Goal: Navigation & Orientation: Find specific page/section

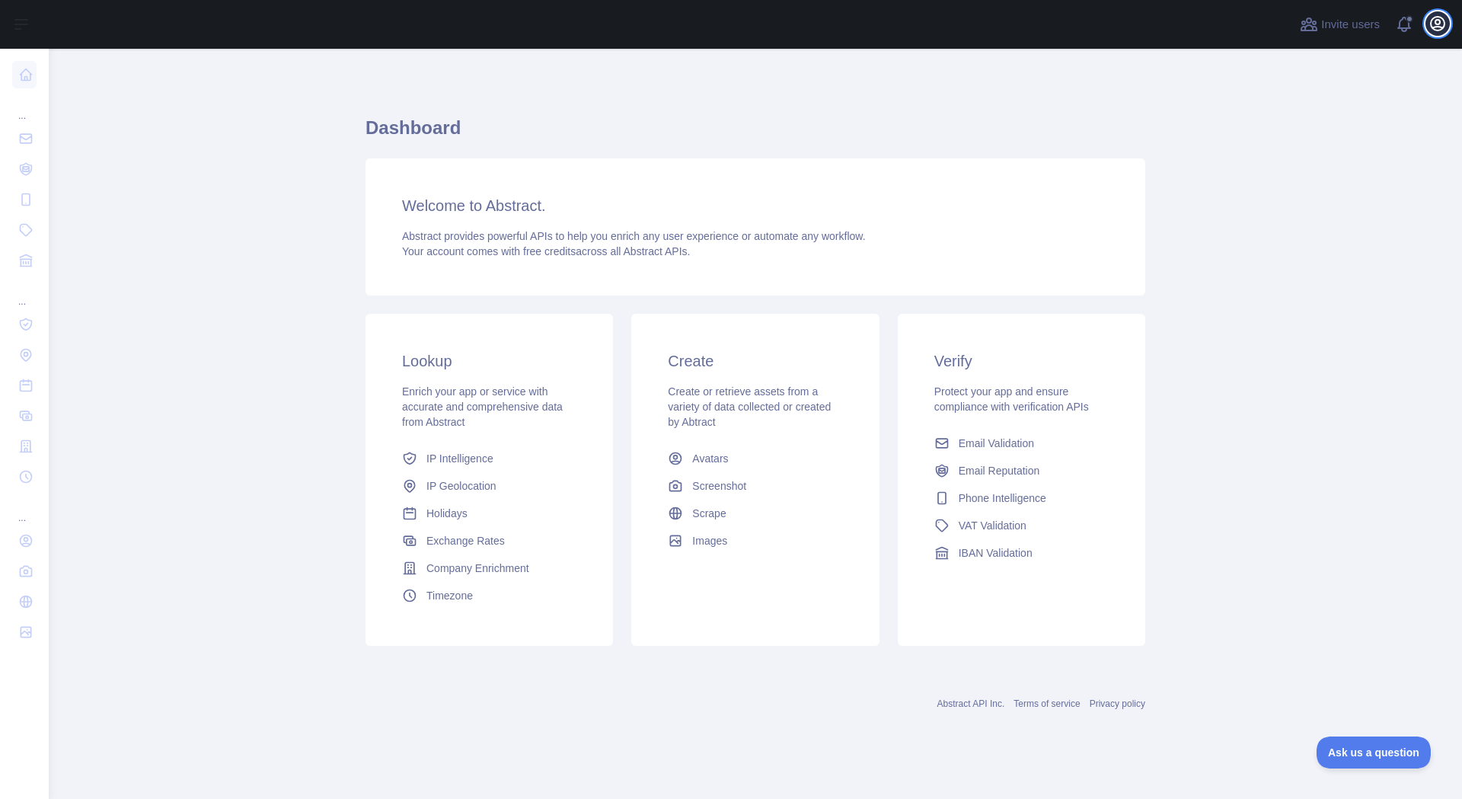
click at [1441, 24] on icon "button" at bounding box center [1438, 23] width 18 height 18
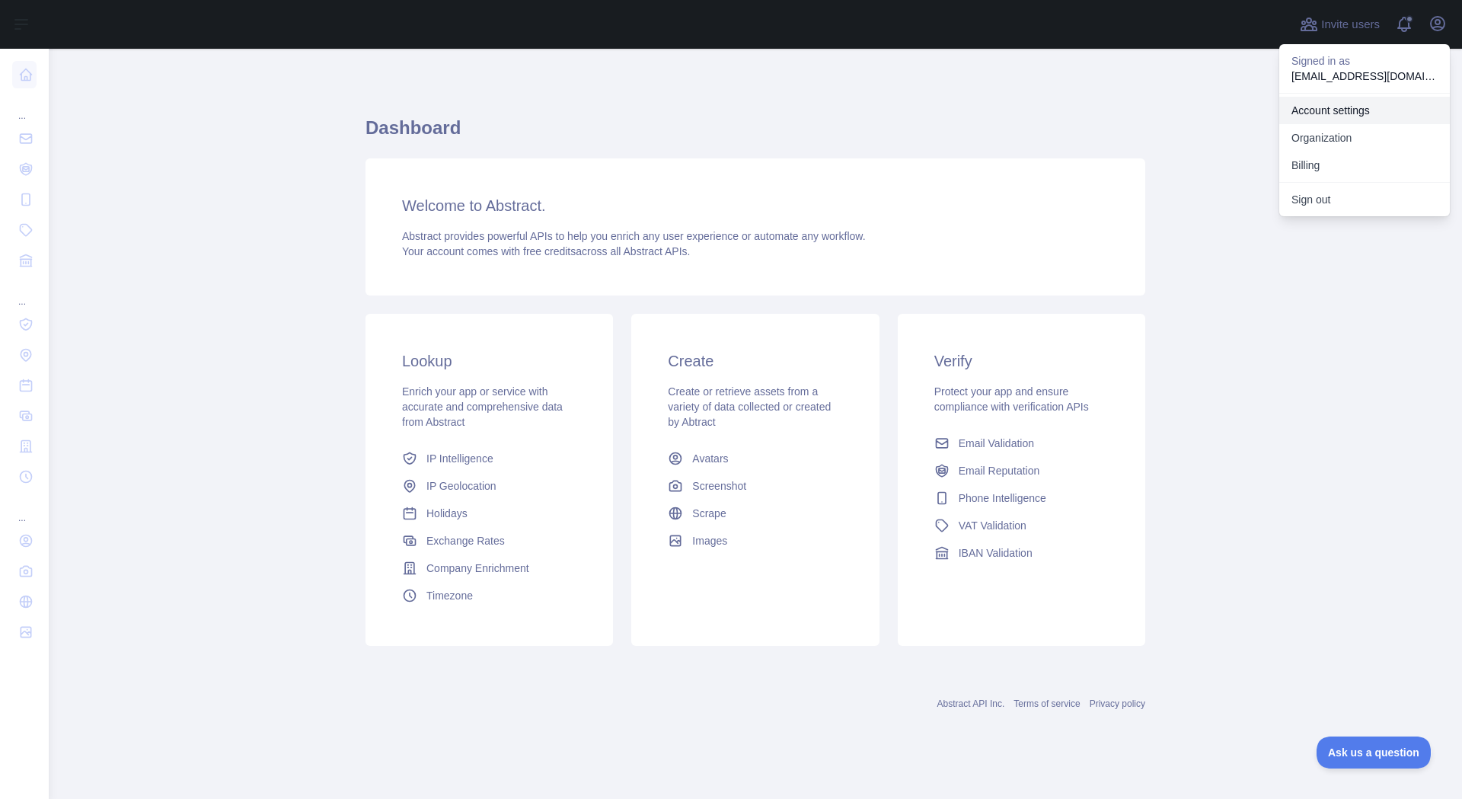
click at [1337, 115] on link "Account settings" at bounding box center [1364, 110] width 171 height 27
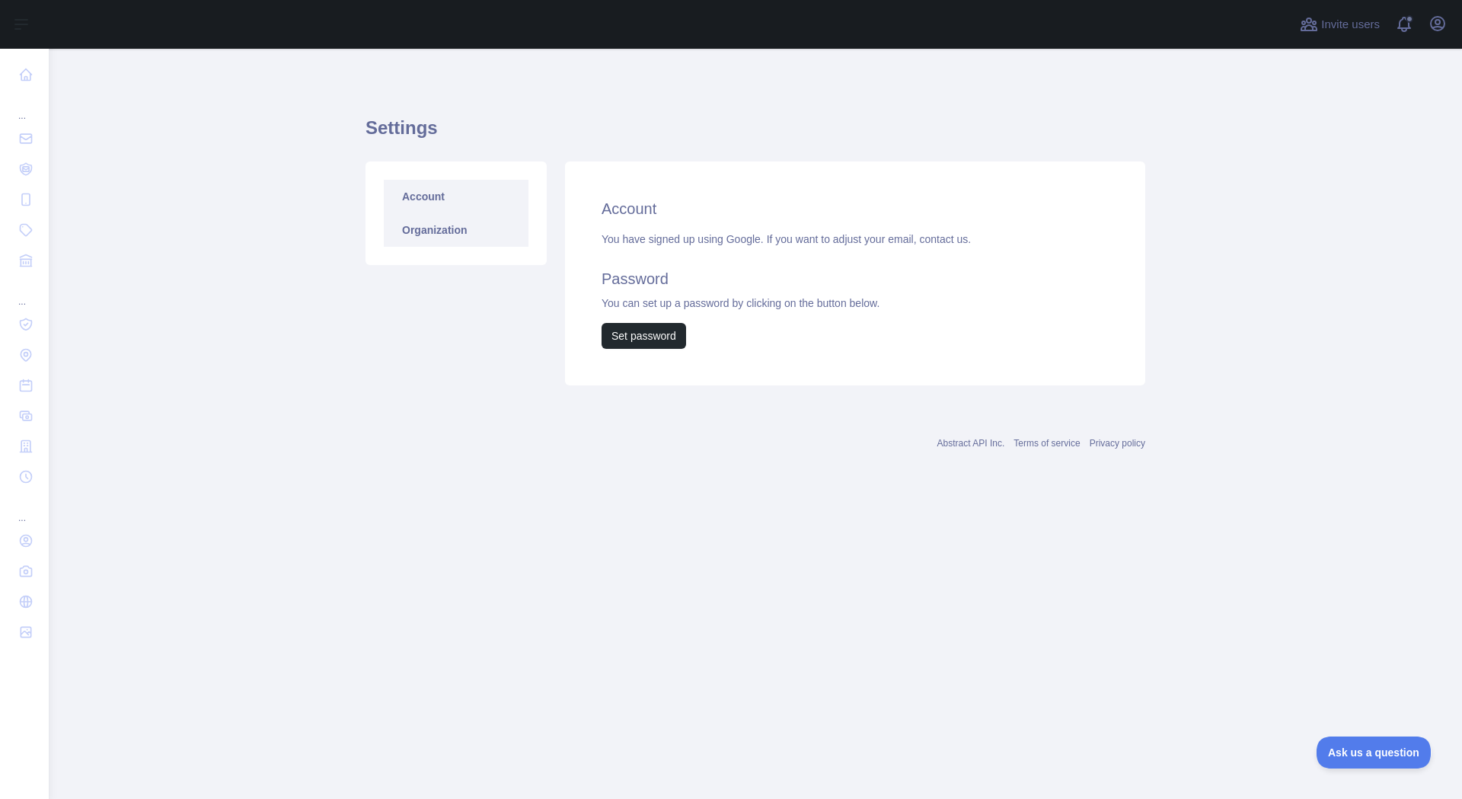
click at [458, 232] on link "Organization" at bounding box center [456, 230] width 145 height 34
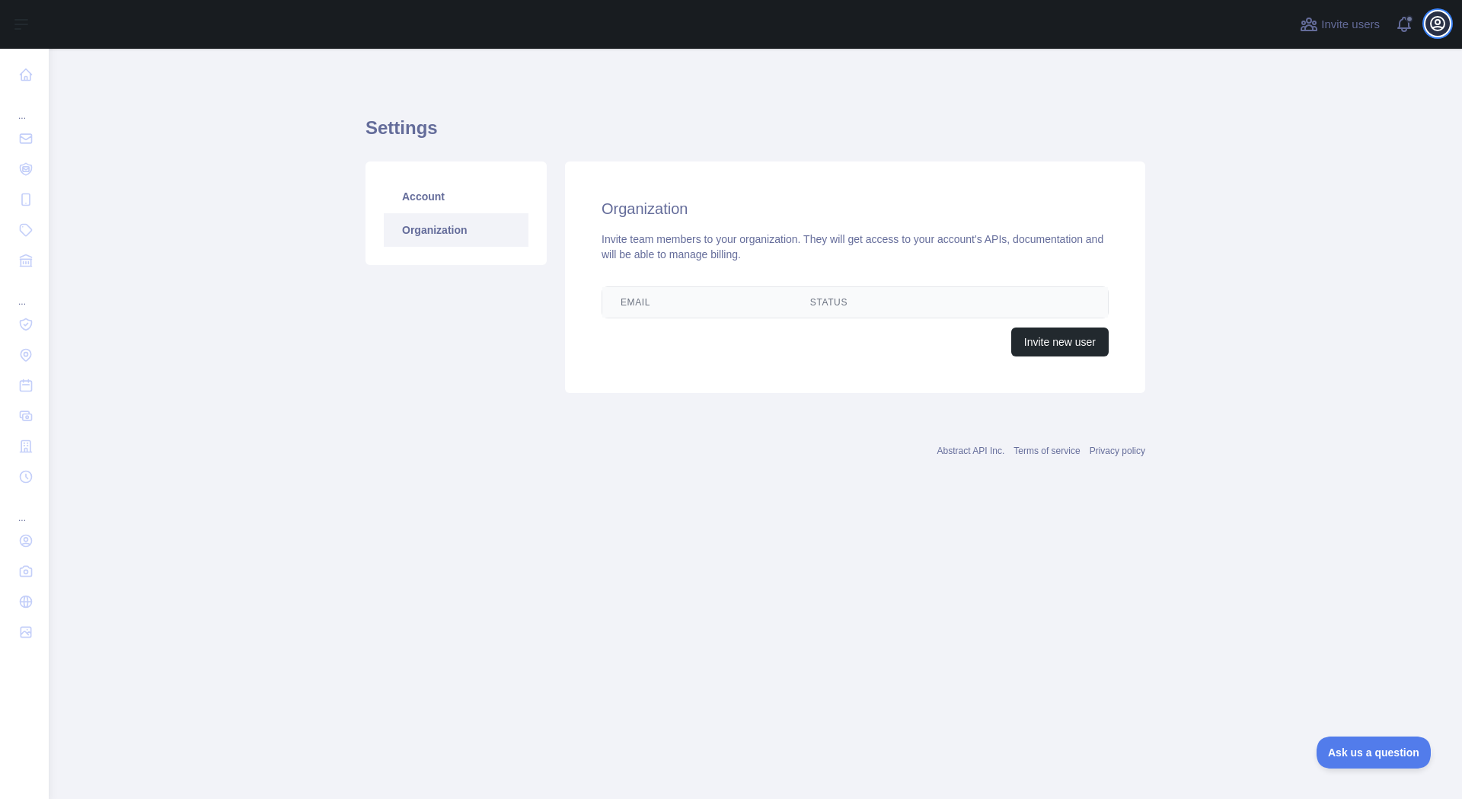
click at [1432, 25] on icon "button" at bounding box center [1438, 23] width 18 height 18
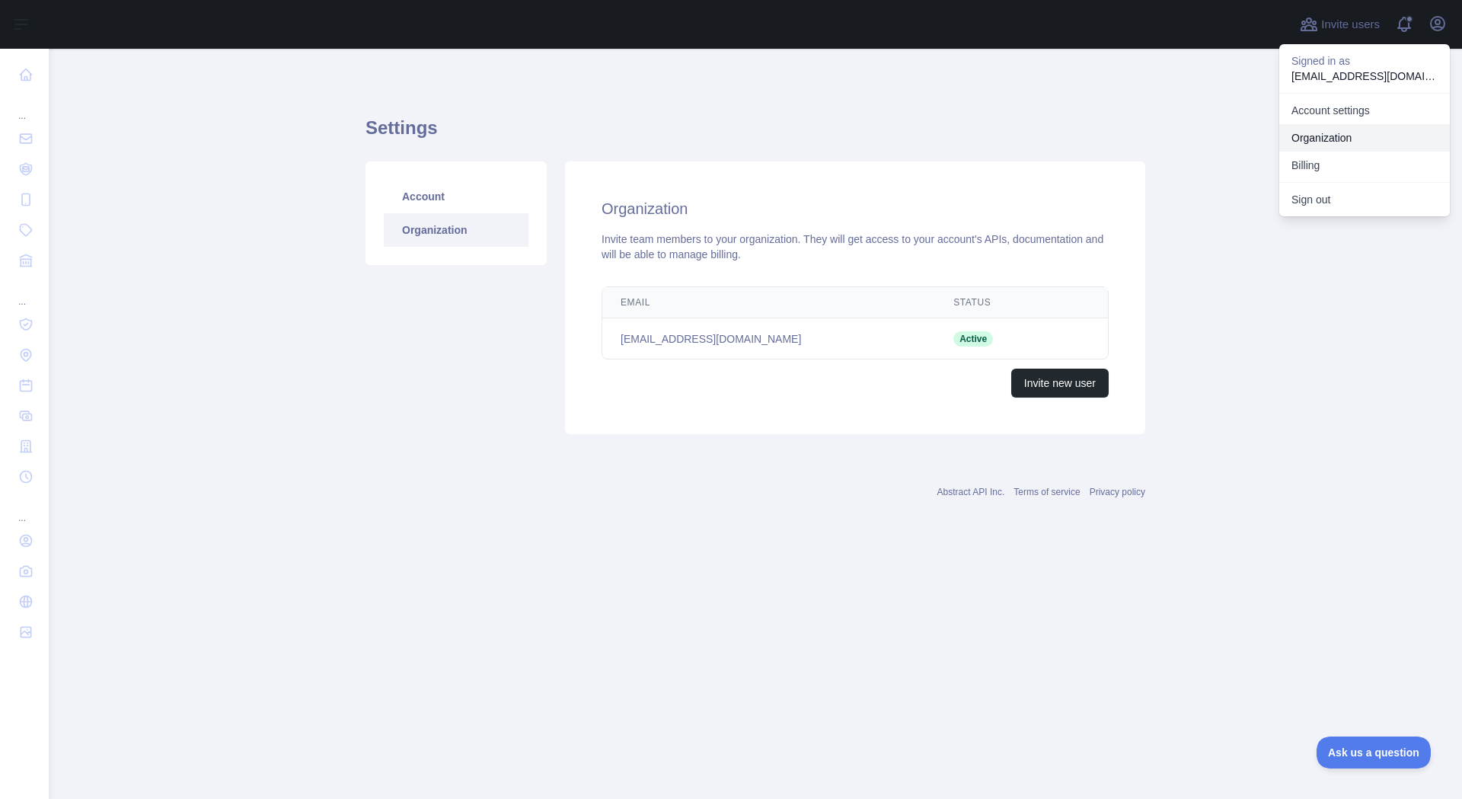
click at [1338, 136] on link "Organization" at bounding box center [1364, 137] width 171 height 27
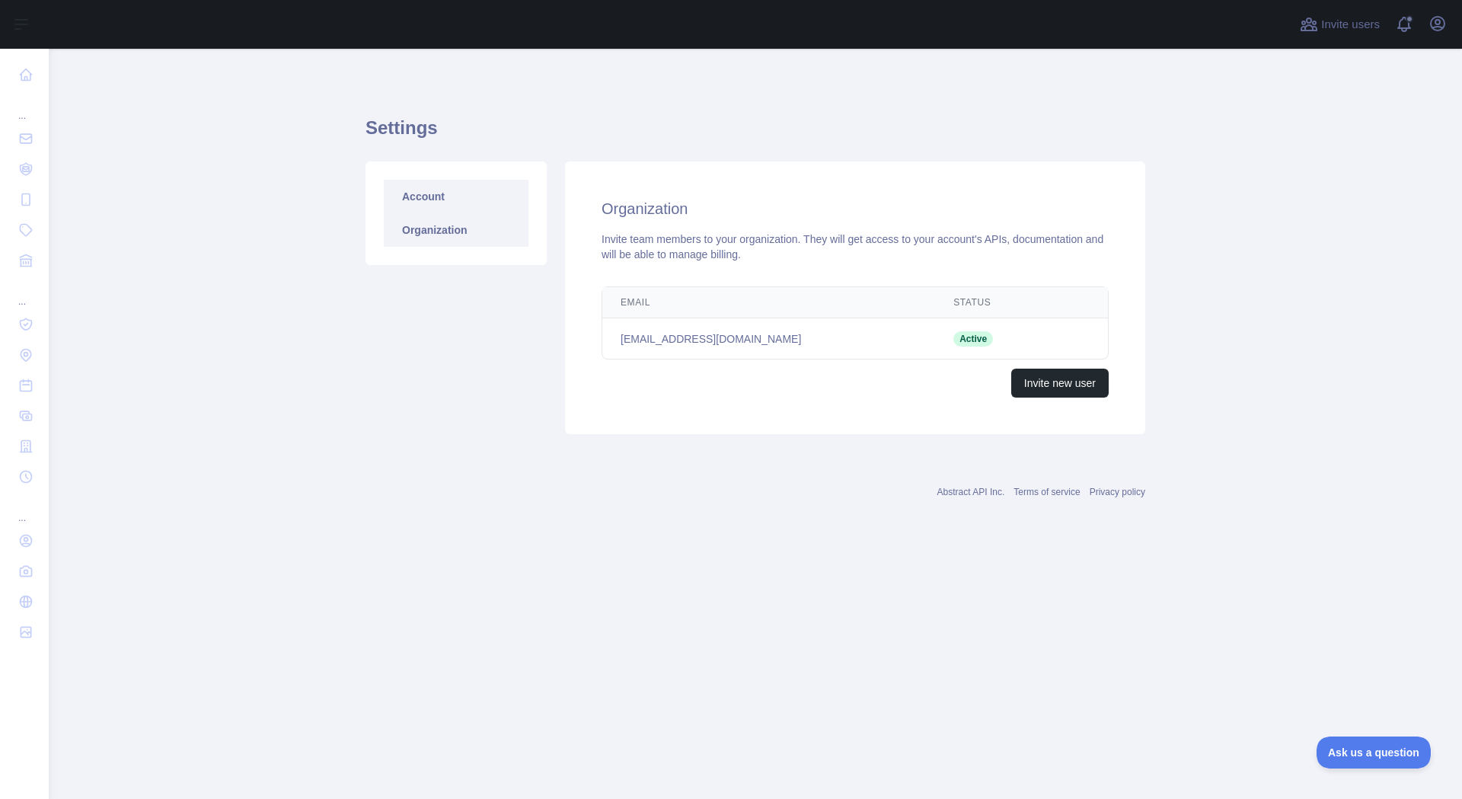
click at [443, 194] on link "Account" at bounding box center [456, 197] width 145 height 34
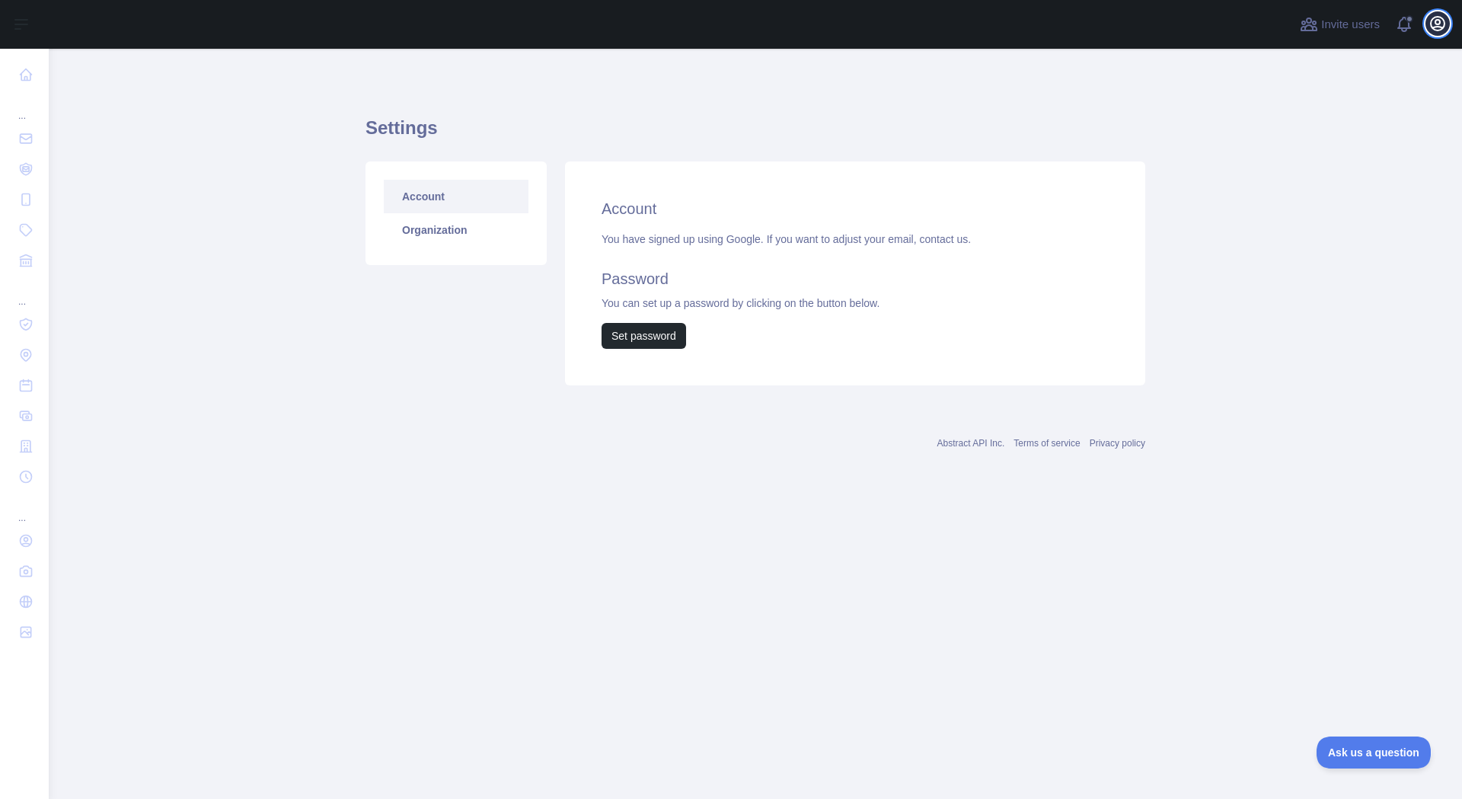
click at [1435, 21] on icon "button" at bounding box center [1438, 23] width 18 height 18
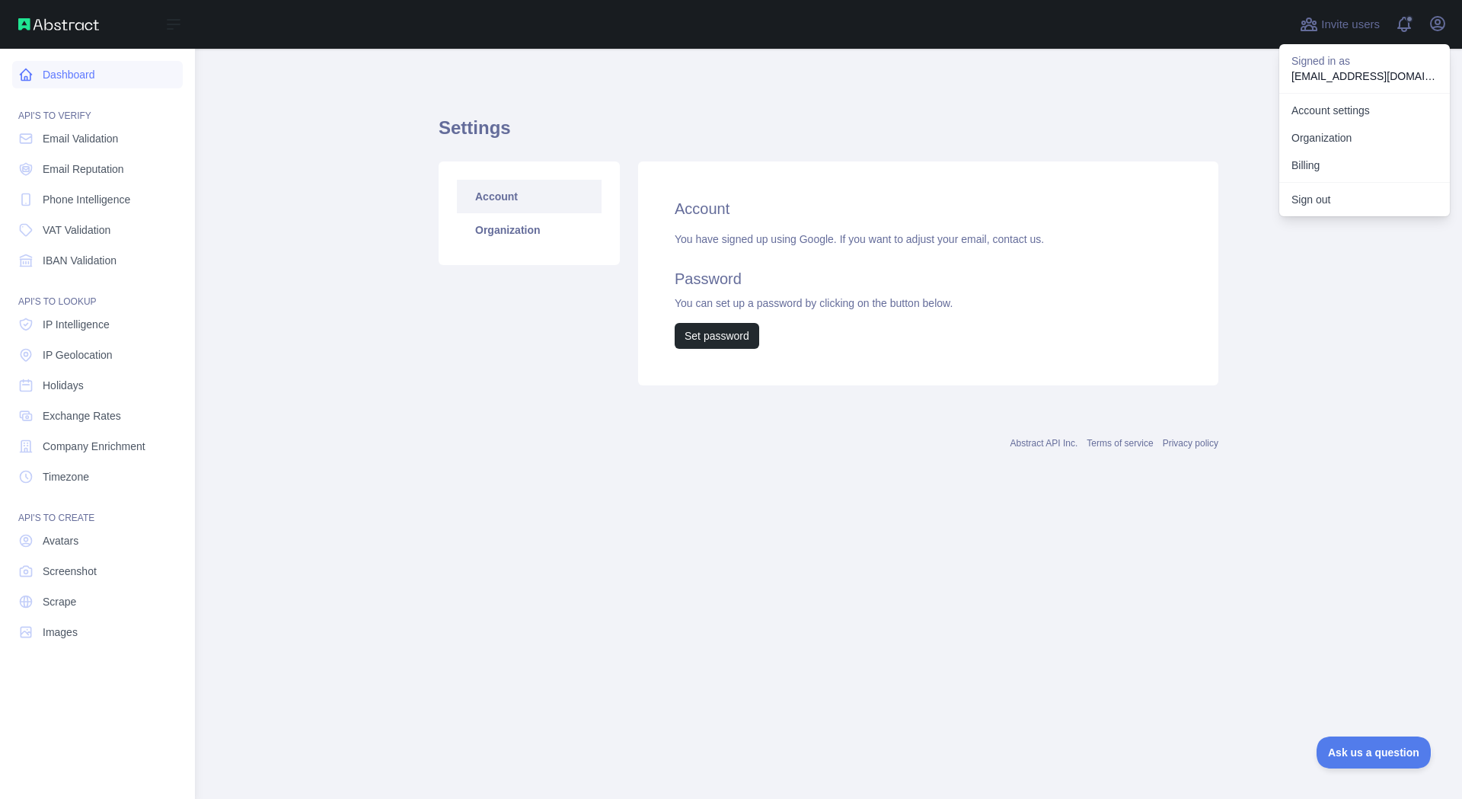
click at [34, 79] on link "Dashboard" at bounding box center [97, 74] width 171 height 27
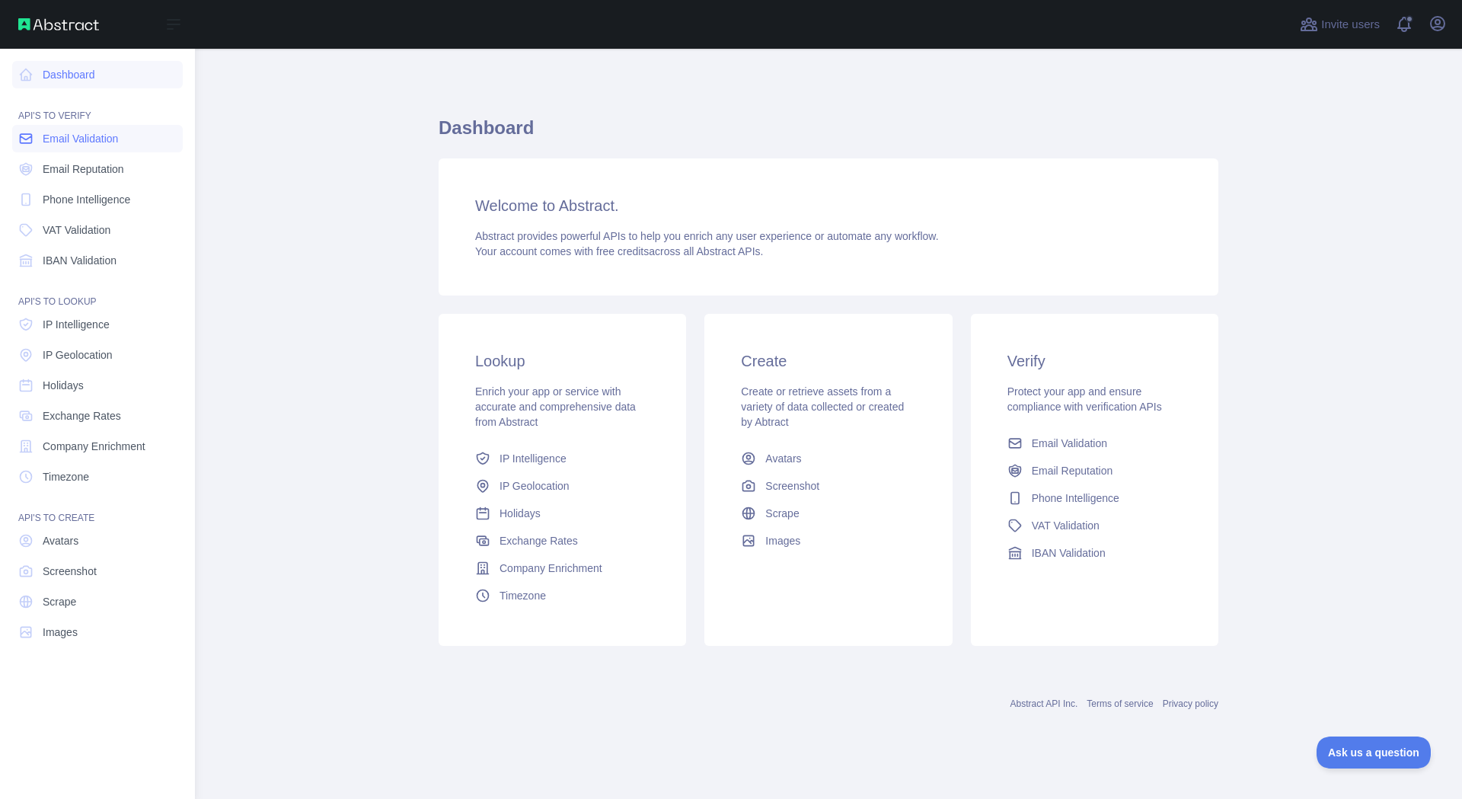
click at [76, 134] on span "Email Validation" at bounding box center [80, 138] width 75 height 15
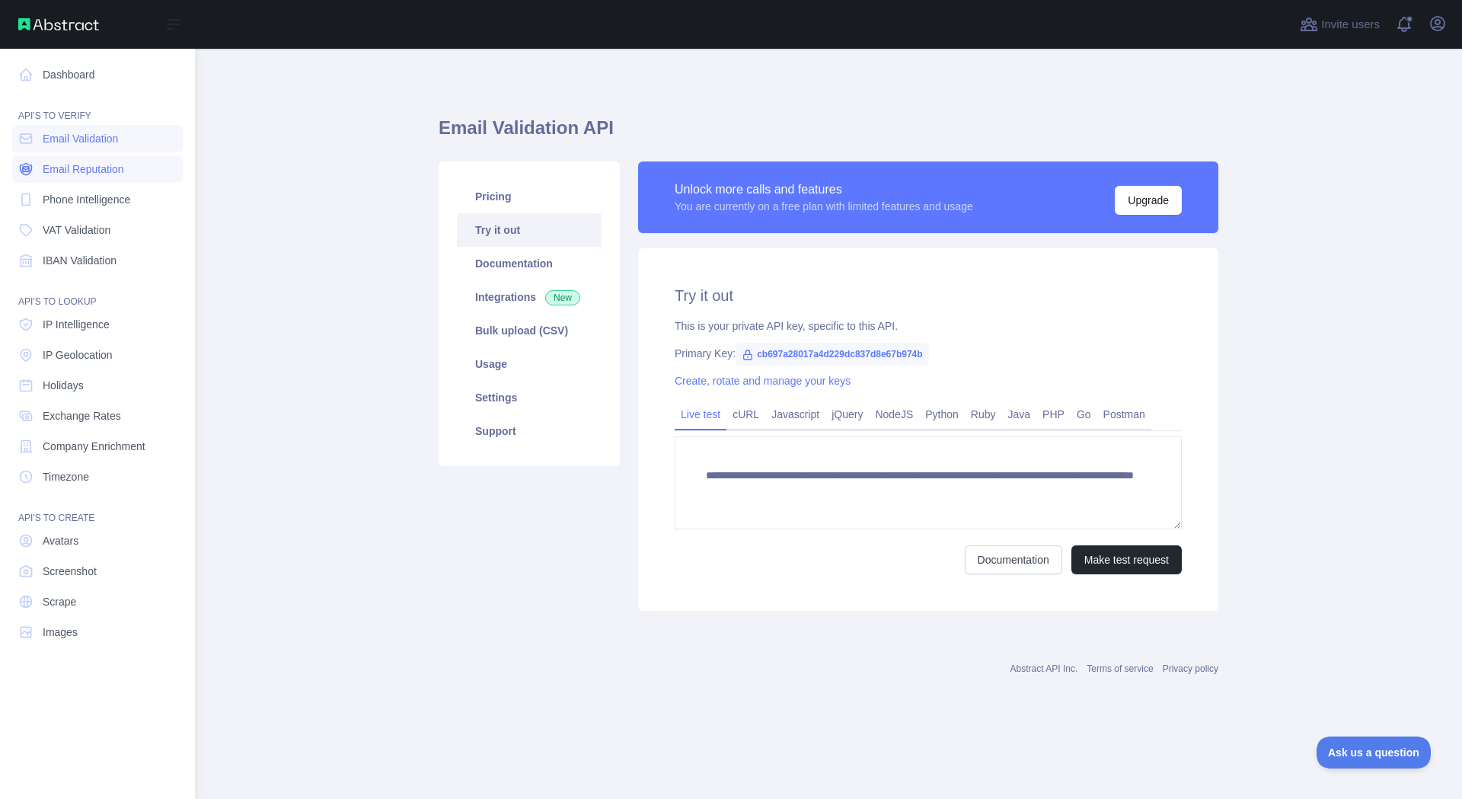
click at [88, 168] on span "Email Reputation" at bounding box center [83, 168] width 81 height 15
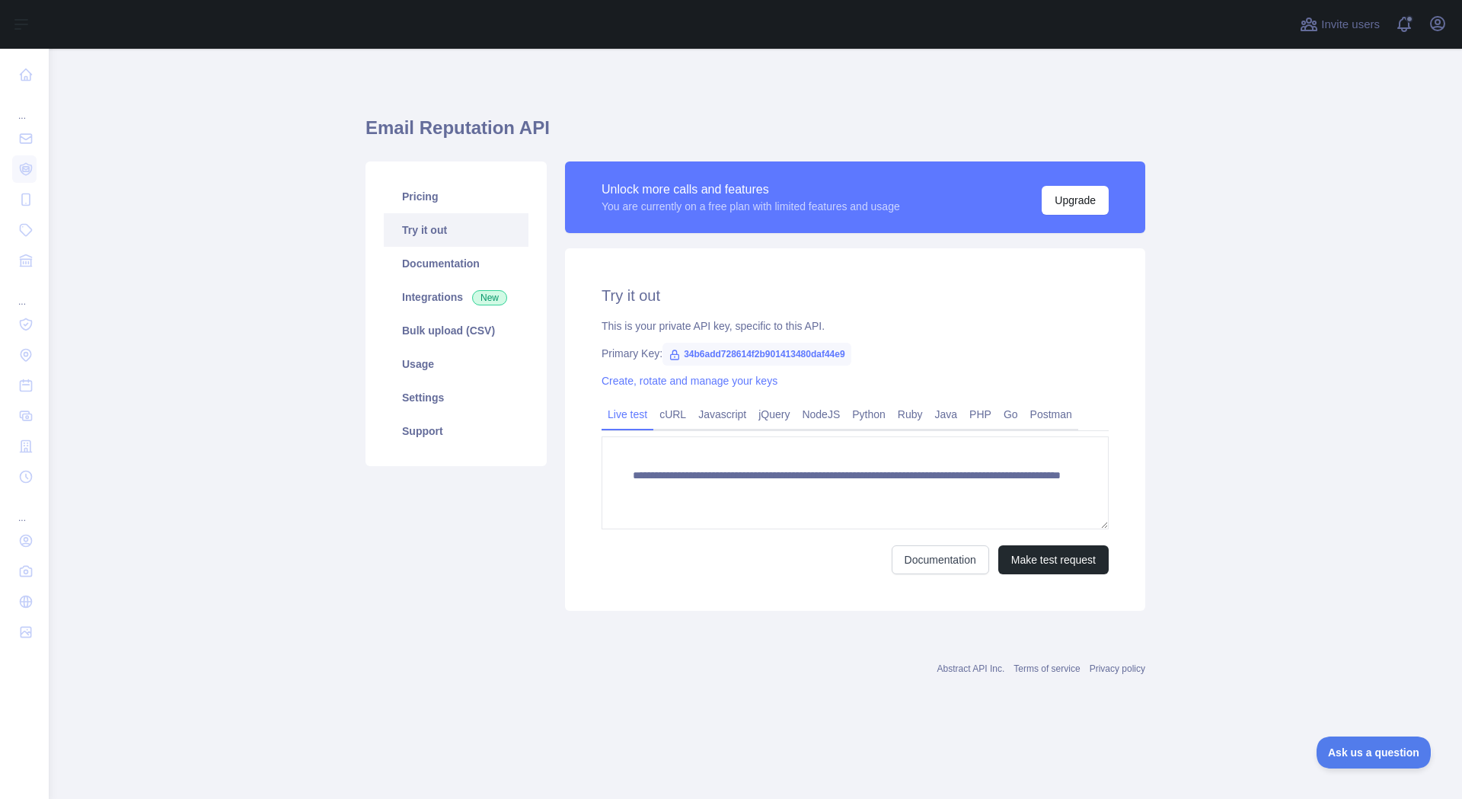
click at [714, 355] on span "34b6add728614f2b901413480daf44e9" at bounding box center [756, 354] width 189 height 23
copy span "34b6add728614f2b901413480daf44e9"
